Goal: Task Accomplishment & Management: Use online tool/utility

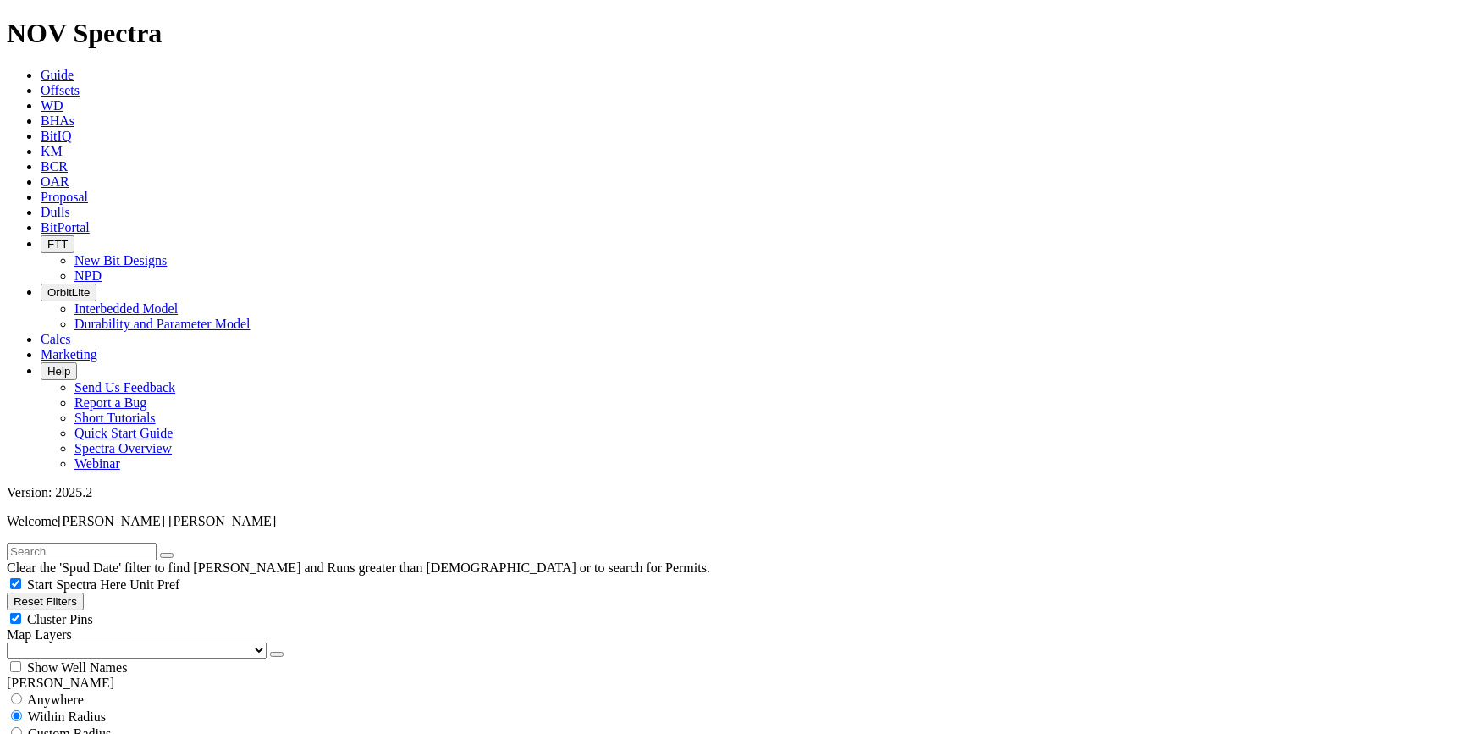
scroll to position [615, 0]
checkbox input "false"
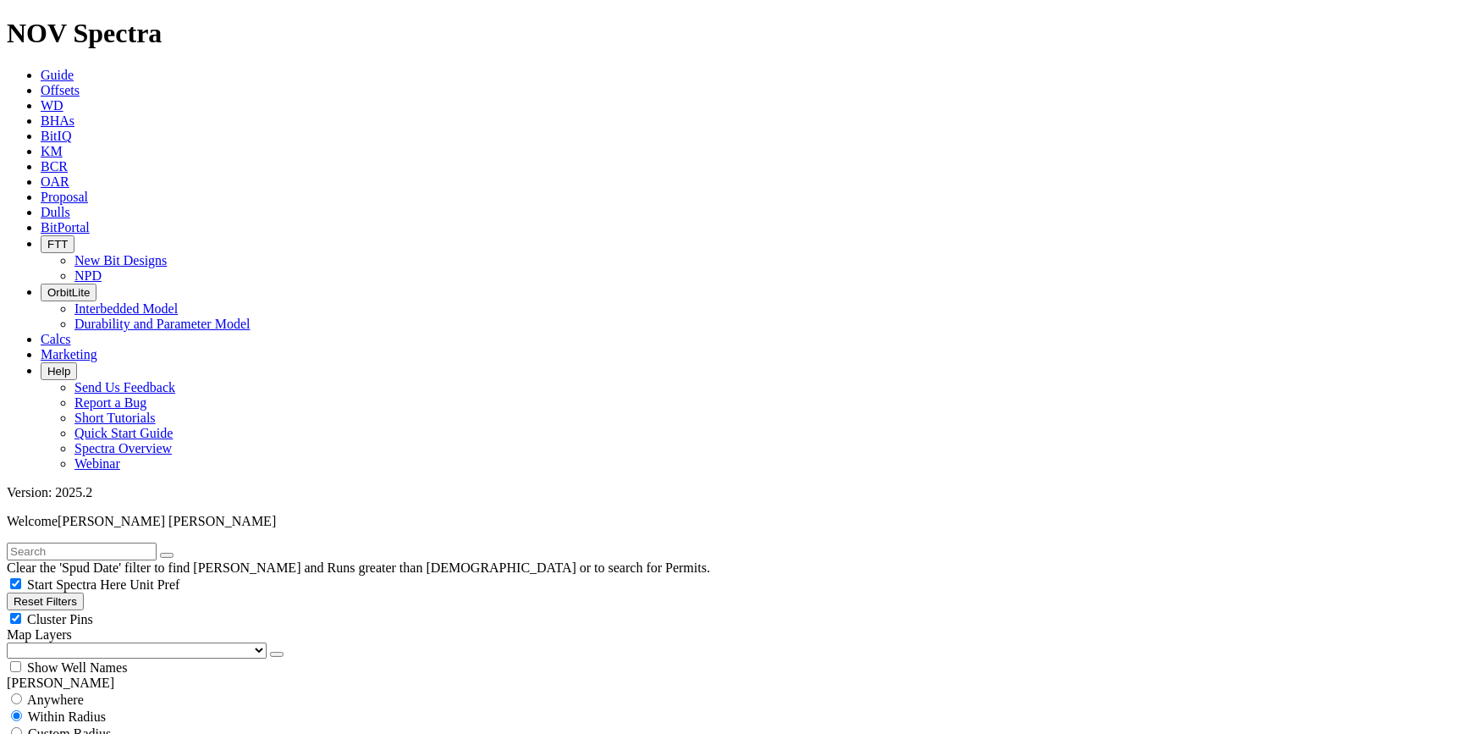
type input "[DATE]"
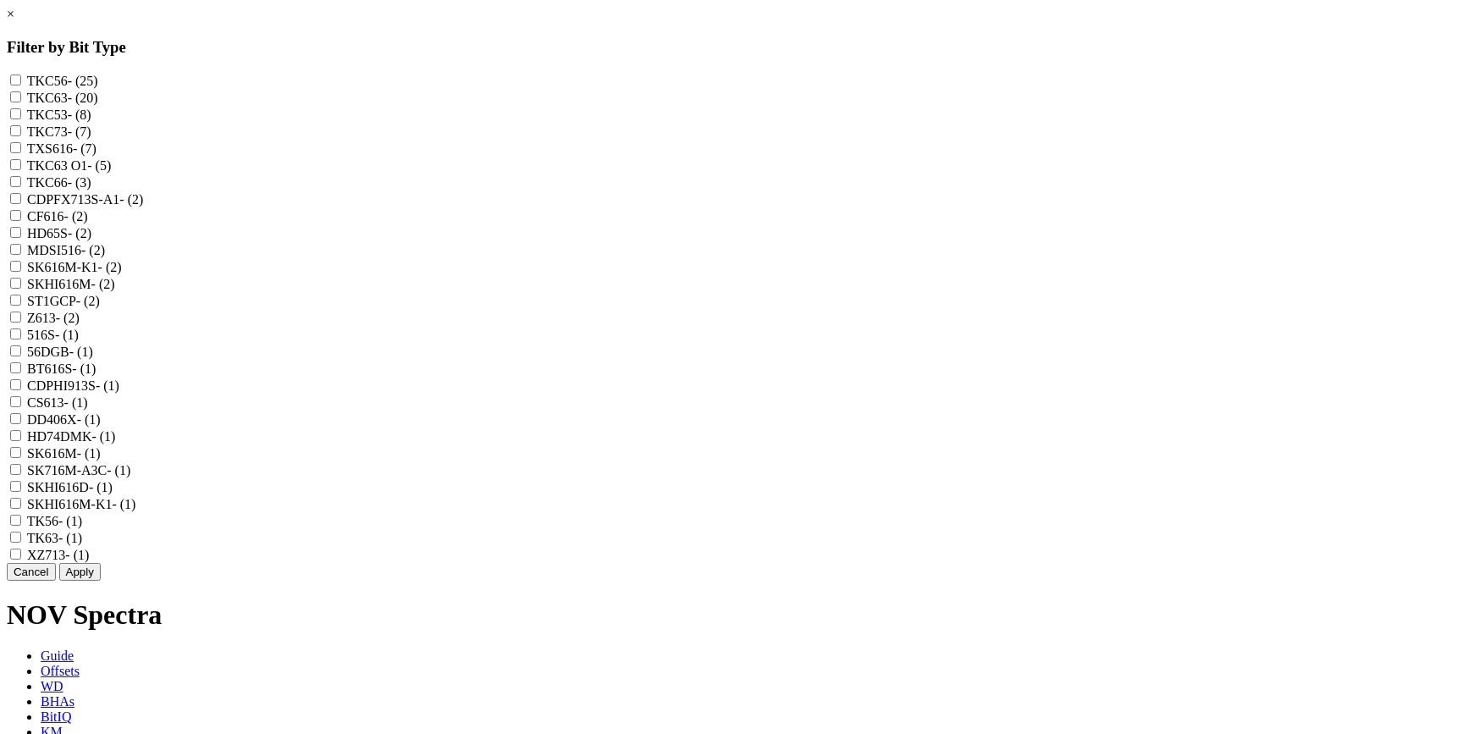
click at [21, 102] on input "TKC63 - (20)" at bounding box center [15, 96] width 11 height 11
checkbox input "true"
click at [21, 170] on O1 "TKC63 O1 - (5)" at bounding box center [15, 164] width 11 height 11
checkbox O1 "true"
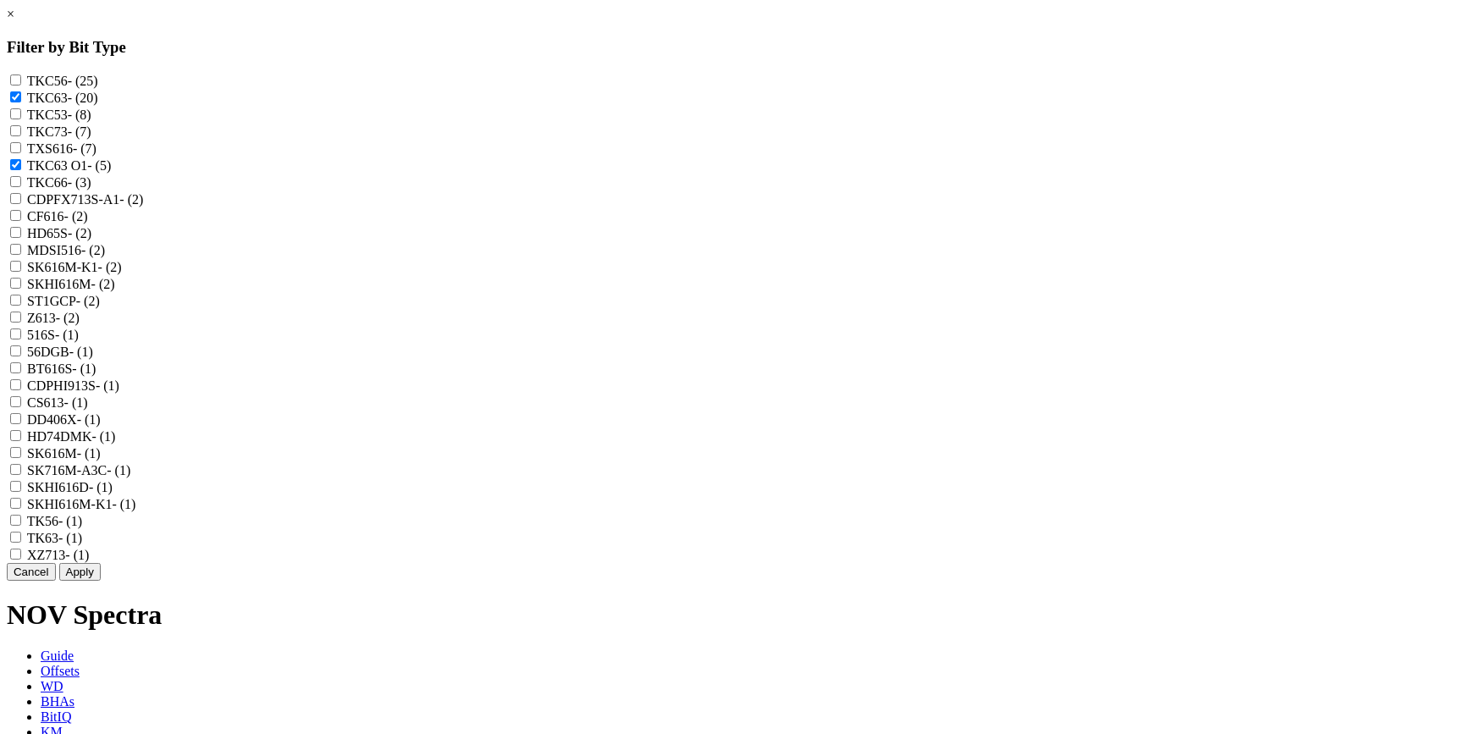
click at [101, 581] on button "Apply" at bounding box center [79, 572] width 41 height 18
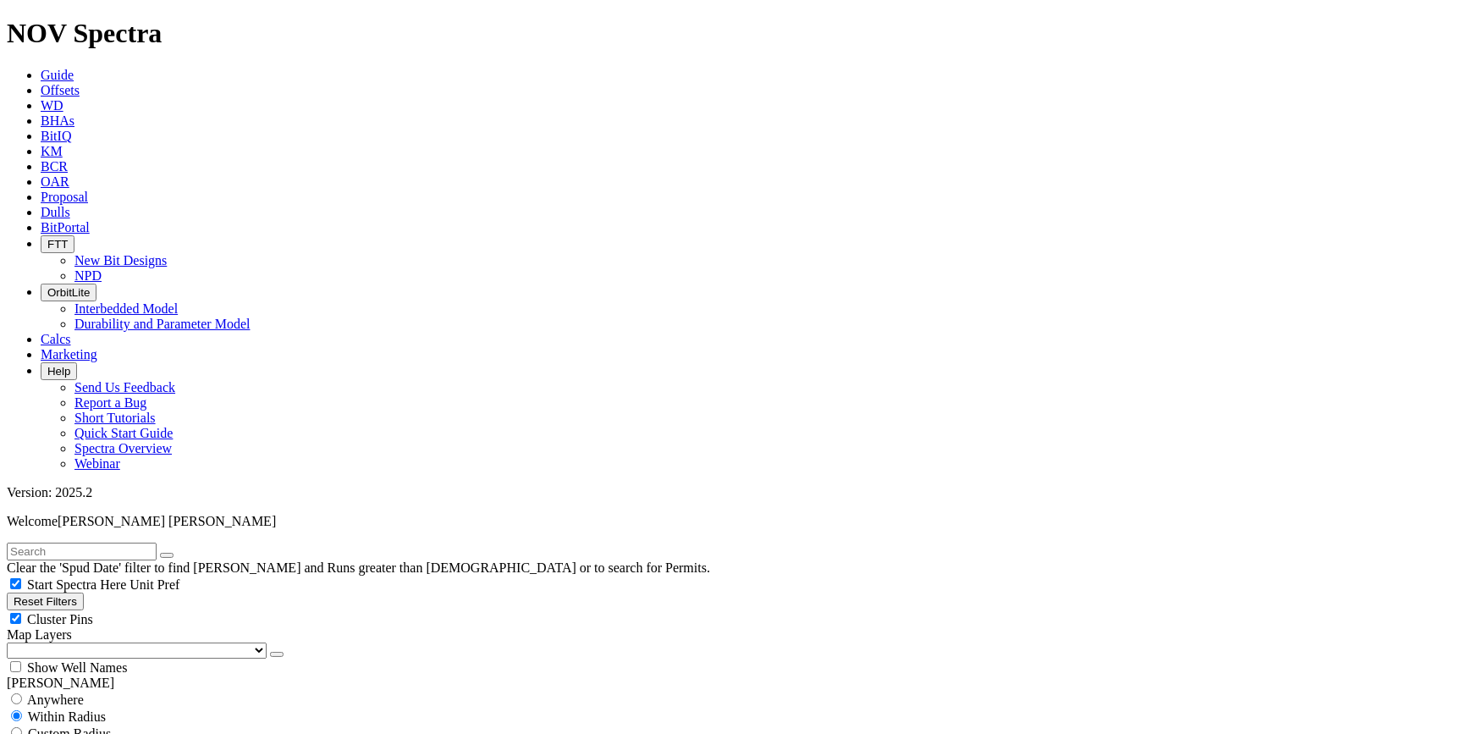
scroll to position [2474, 0]
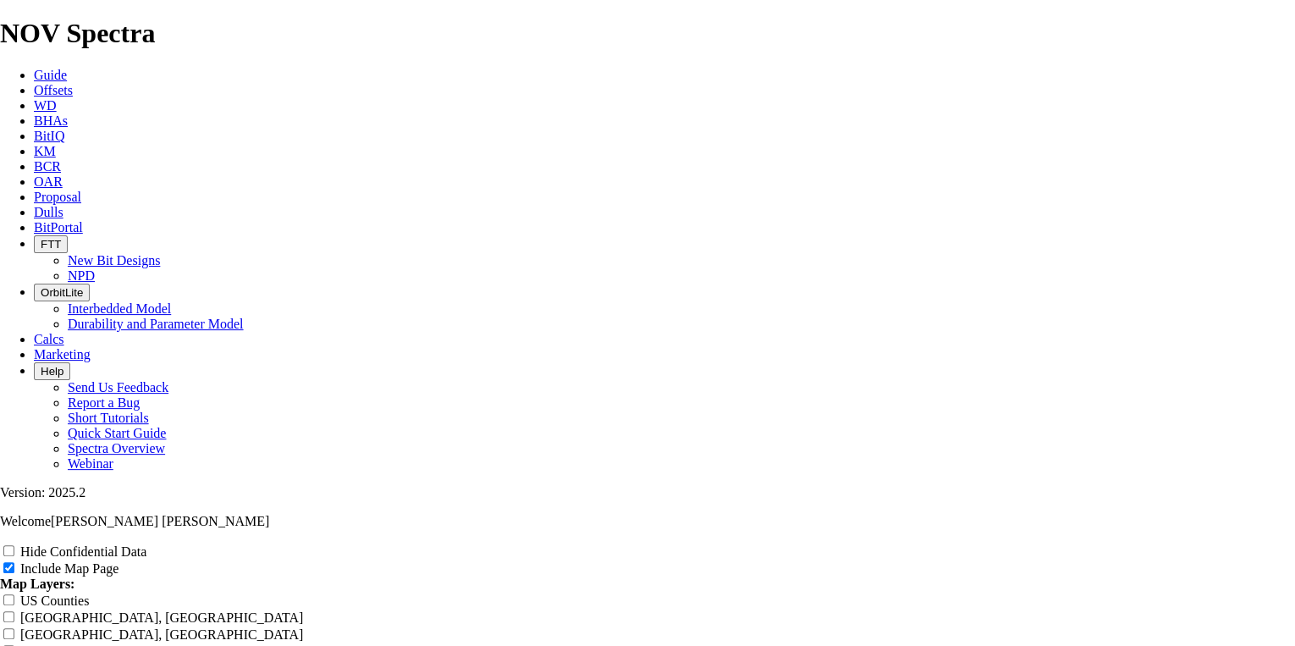
scroll to position [2962, 0]
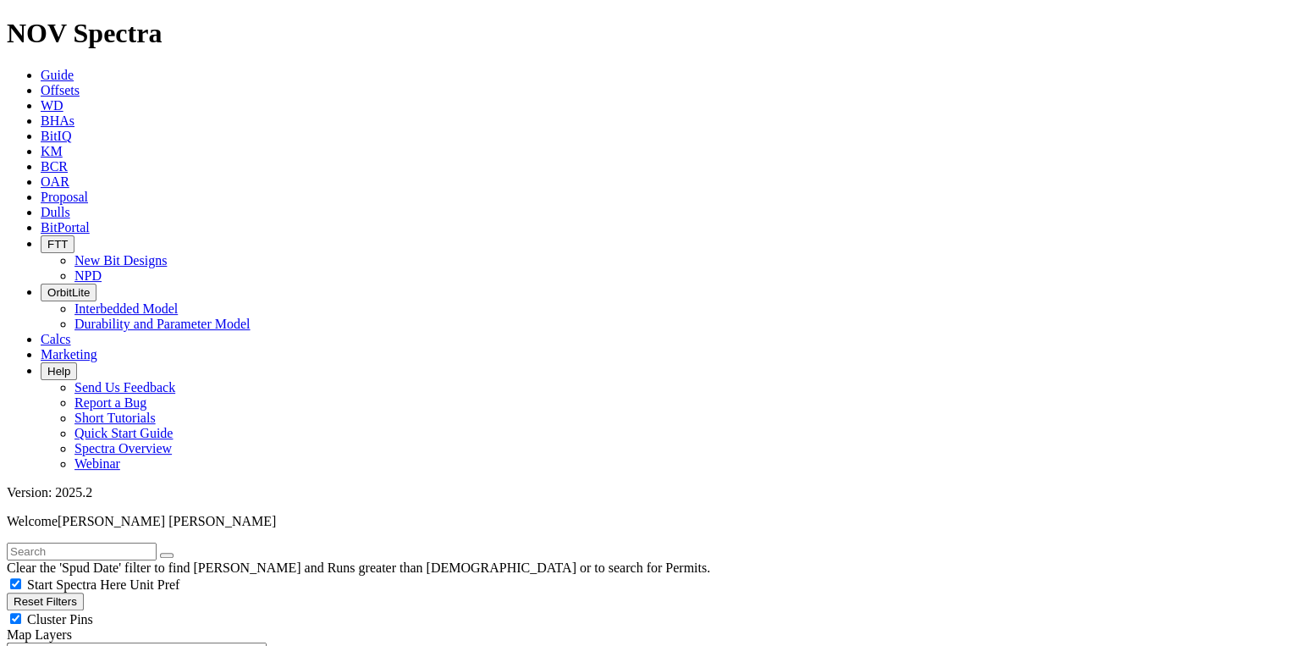
scroll to position [813, 0]
select select
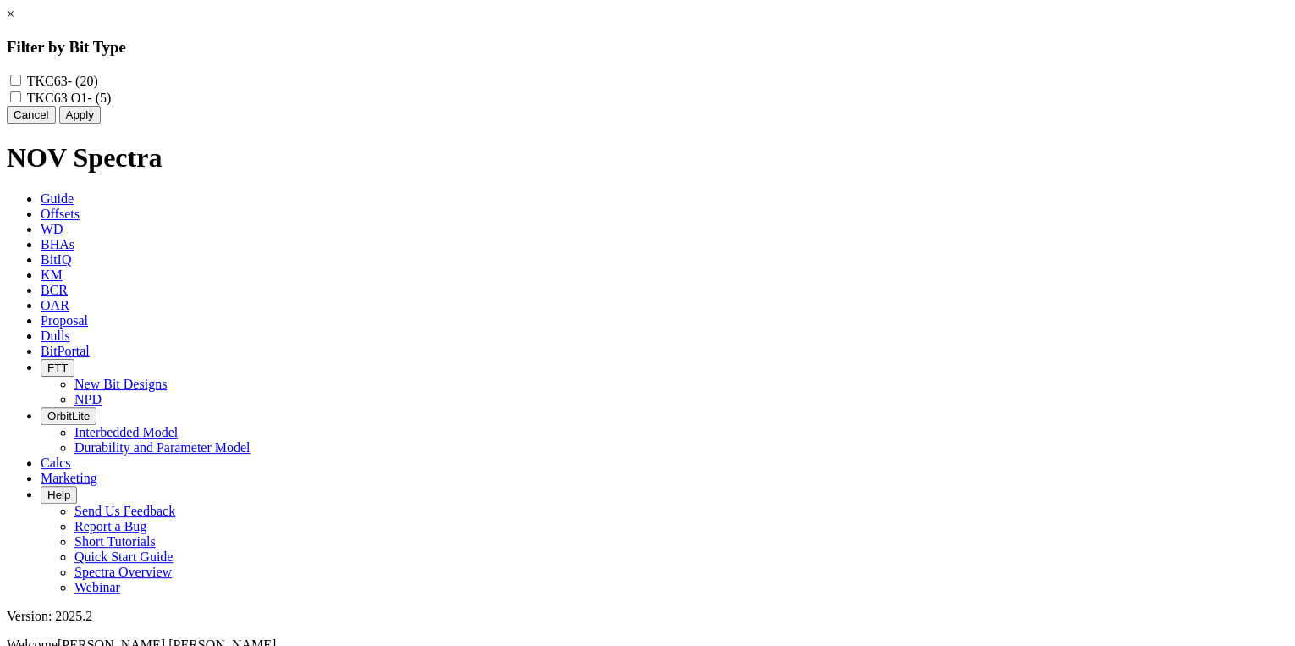
click at [56, 124] on button "Cancel" at bounding box center [31, 115] width 49 height 18
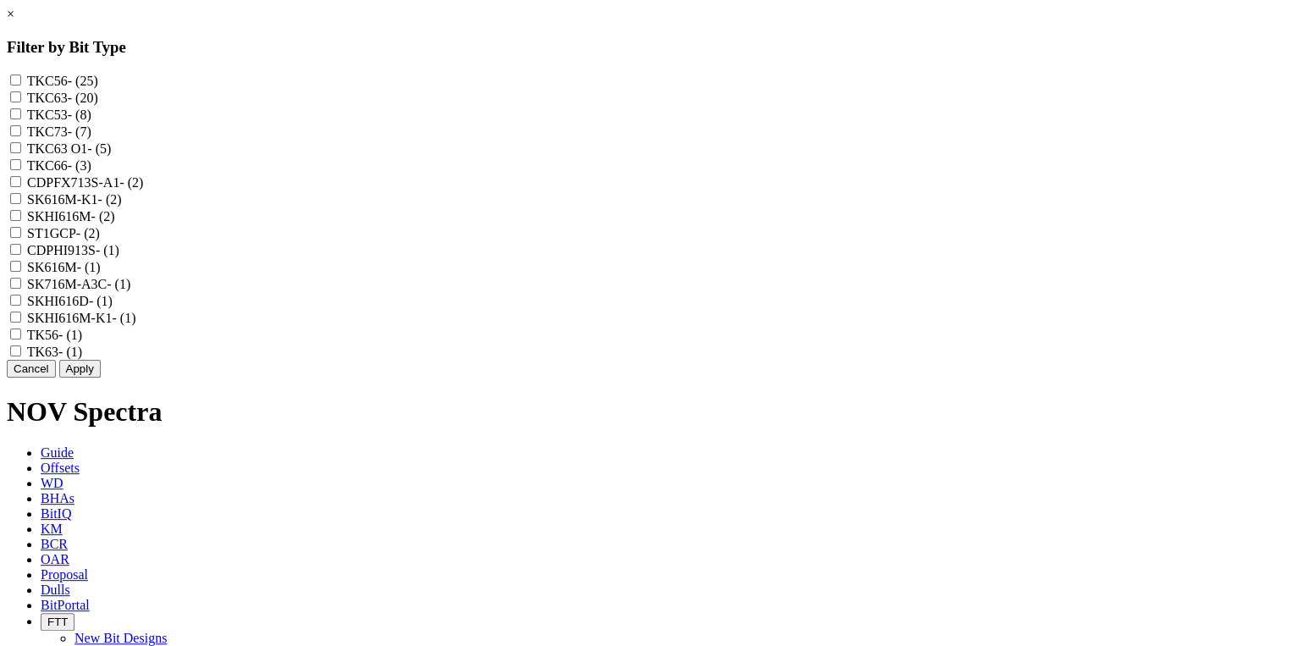
click at [21, 356] on input "TK63 - (1)" at bounding box center [15, 350] width 11 height 11
checkbox input "true"
click at [546, 157] on div "TKC63 O1 - (5)" at bounding box center [647, 148] width 1281 height 17
click at [21, 153] on O1 "TKC63 O1 - (5)" at bounding box center [15, 147] width 11 height 11
checkbox O1 "true"
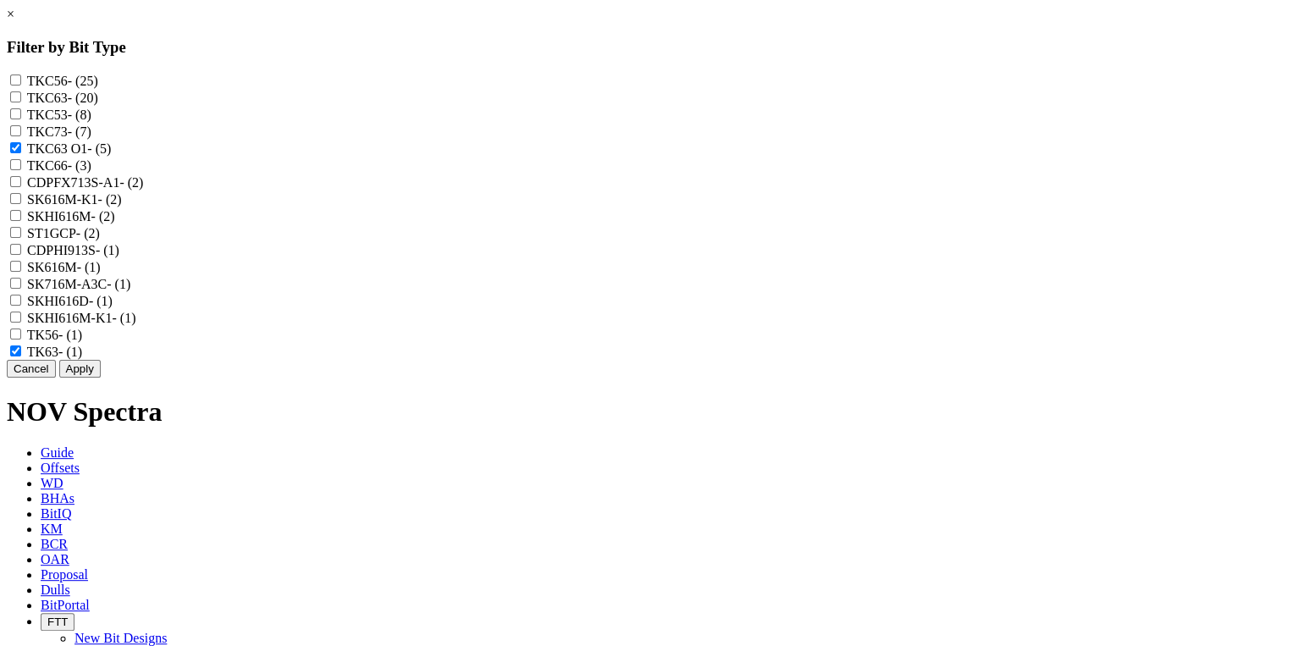
click at [21, 102] on input "TKC63 - (20)" at bounding box center [15, 96] width 11 height 11
checkbox input "true"
click at [101, 377] on button "Apply" at bounding box center [79, 369] width 41 height 18
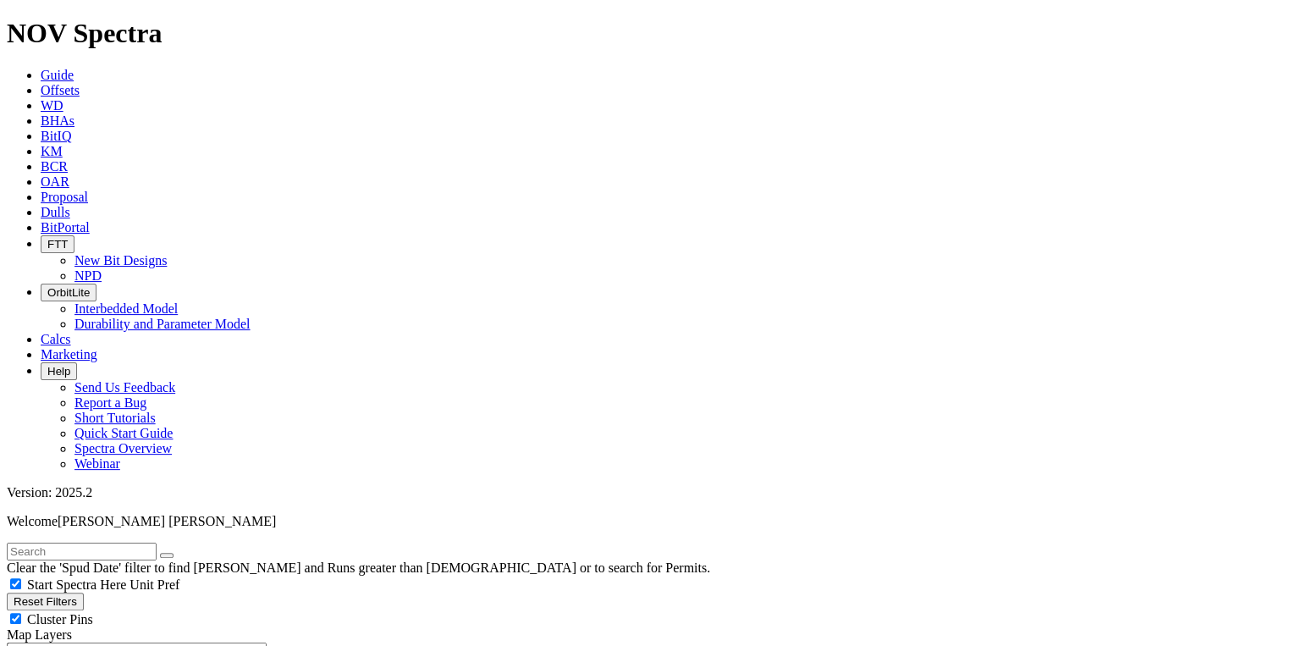
scroll to position [2719, 0]
